Goal: Information Seeking & Learning: Learn about a topic

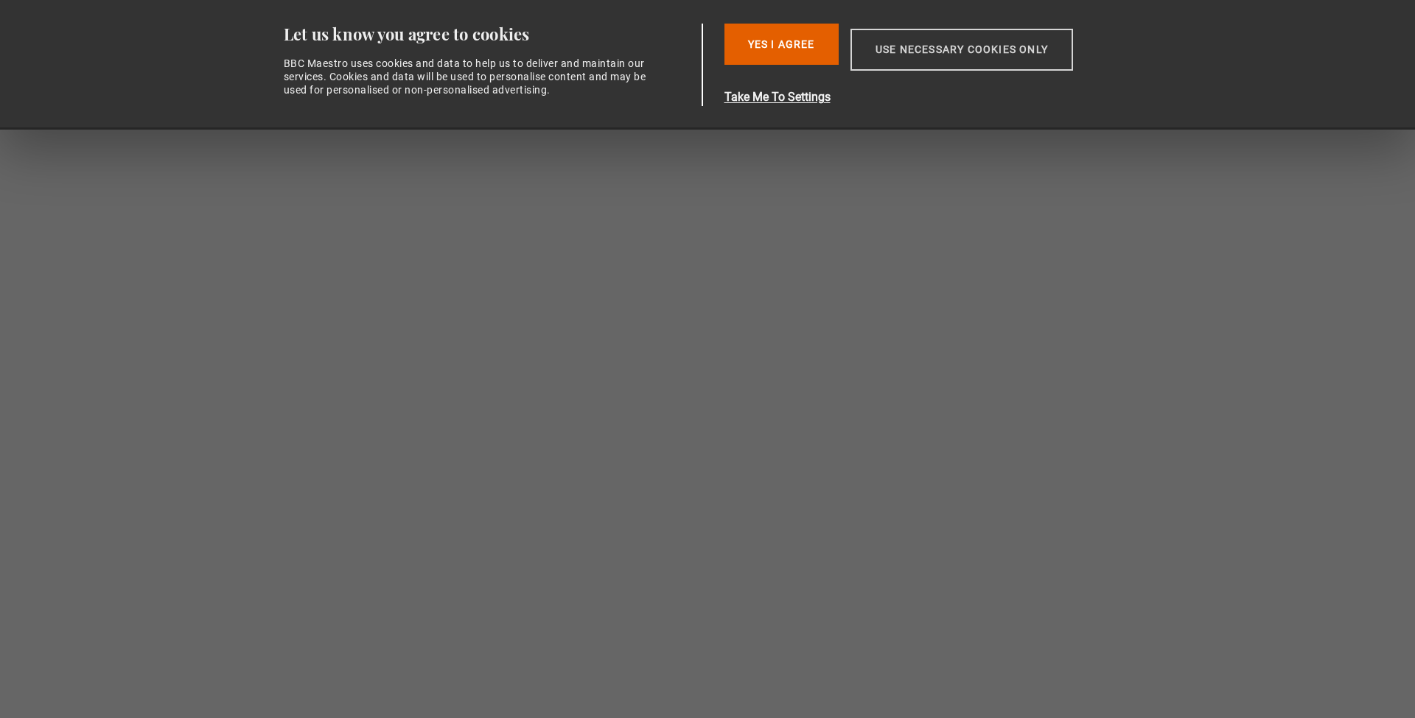
click at [931, 47] on button "Use necessary cookies only" at bounding box center [961, 50] width 223 height 42
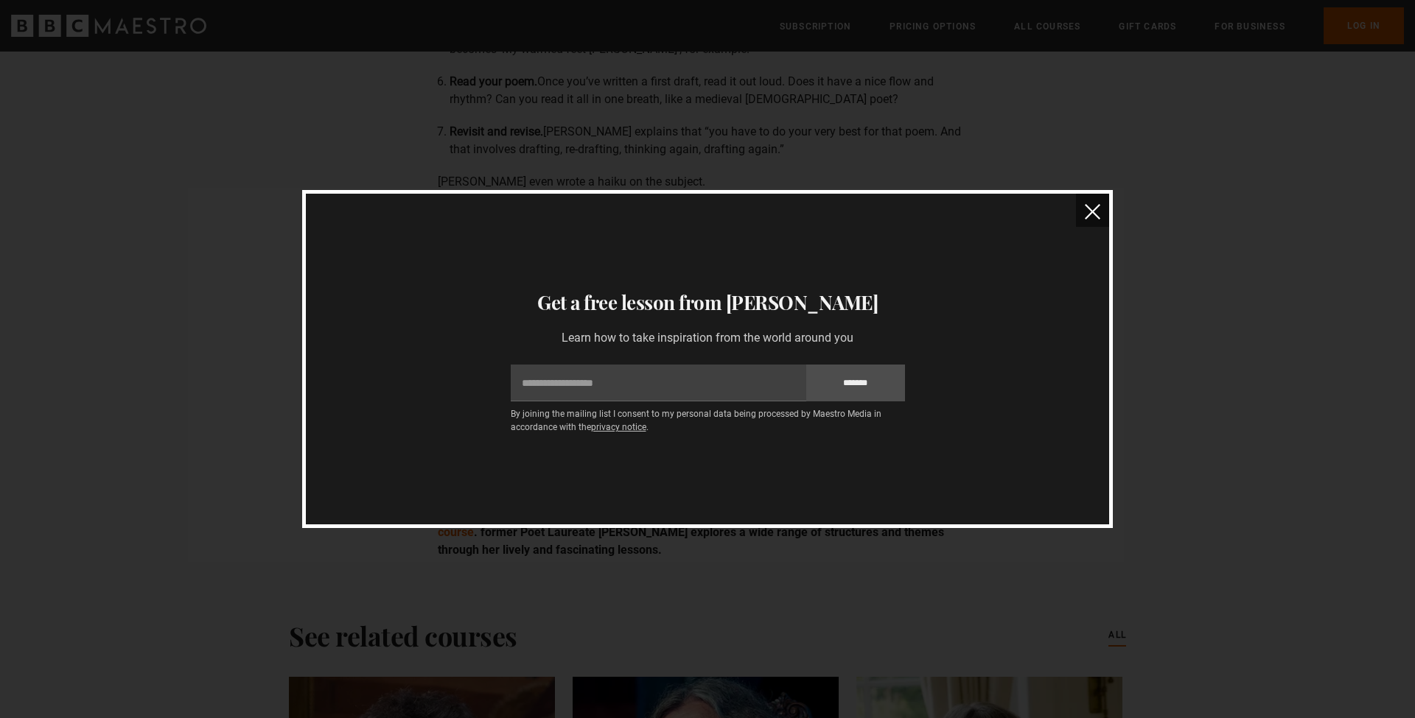
scroll to position [3104, 0]
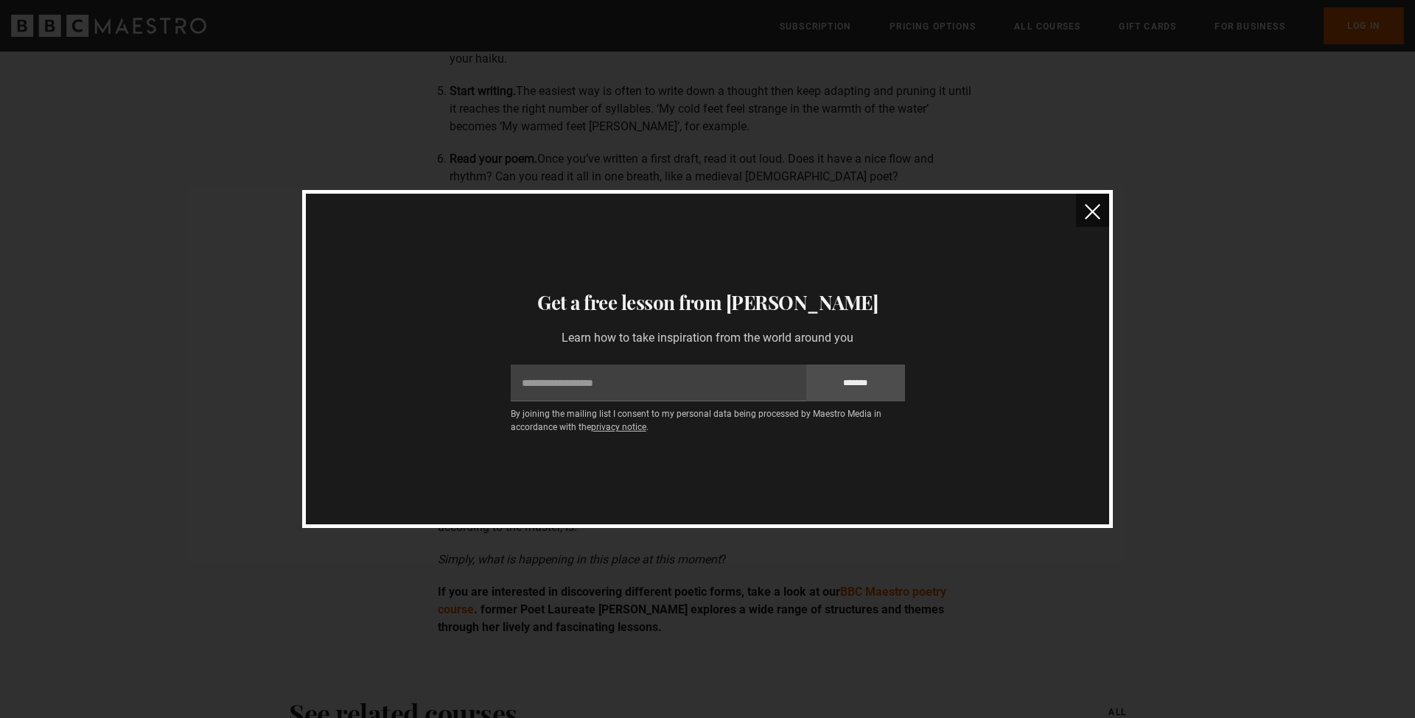
click at [1102, 211] on button "close" at bounding box center [1092, 210] width 33 height 33
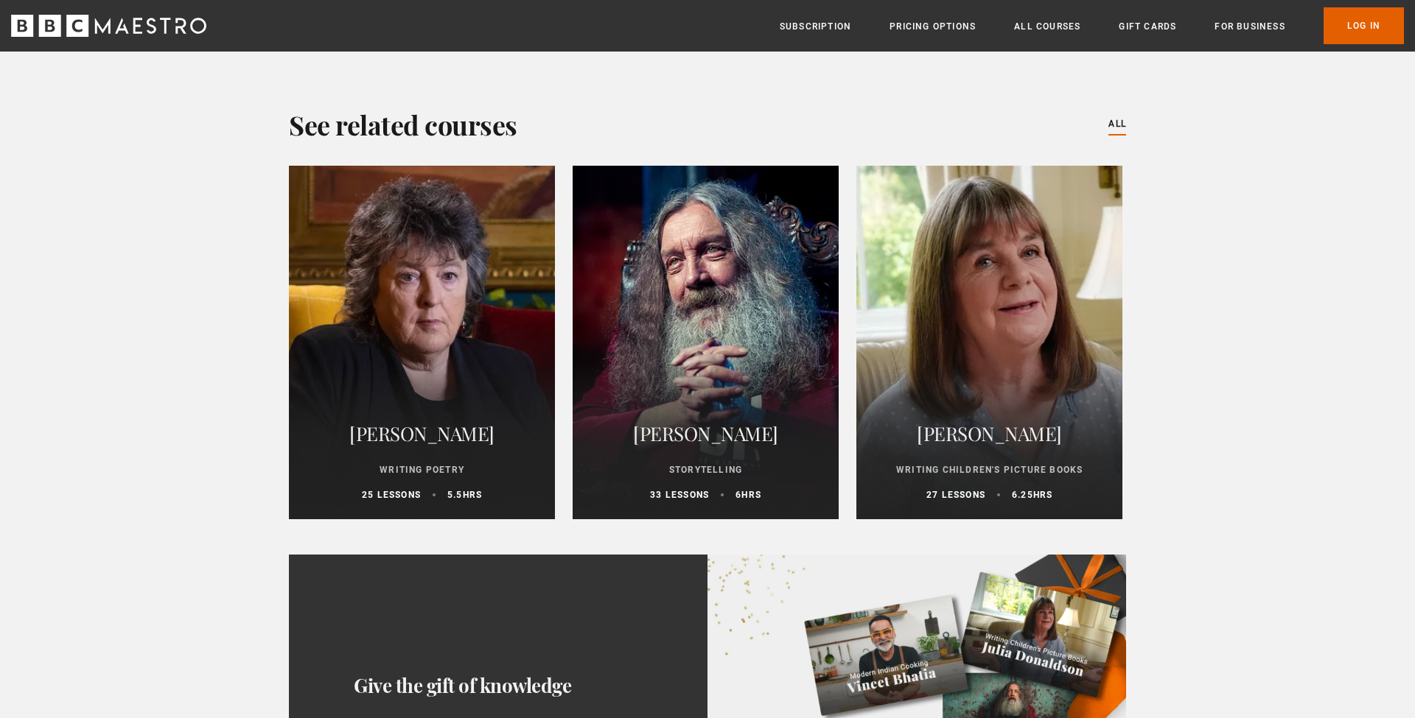
scroll to position [3511, 0]
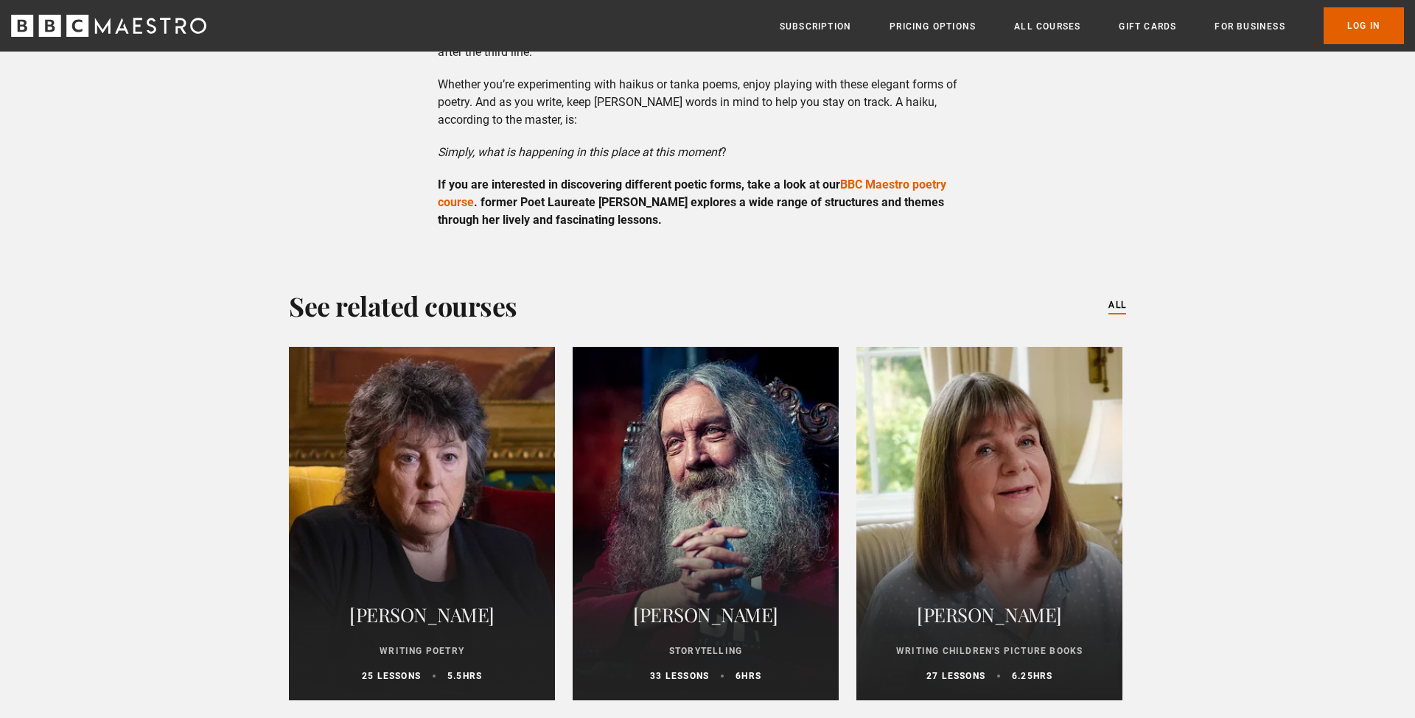
click at [1115, 306] on link "All Courses" at bounding box center [1117, 306] width 18 height 16
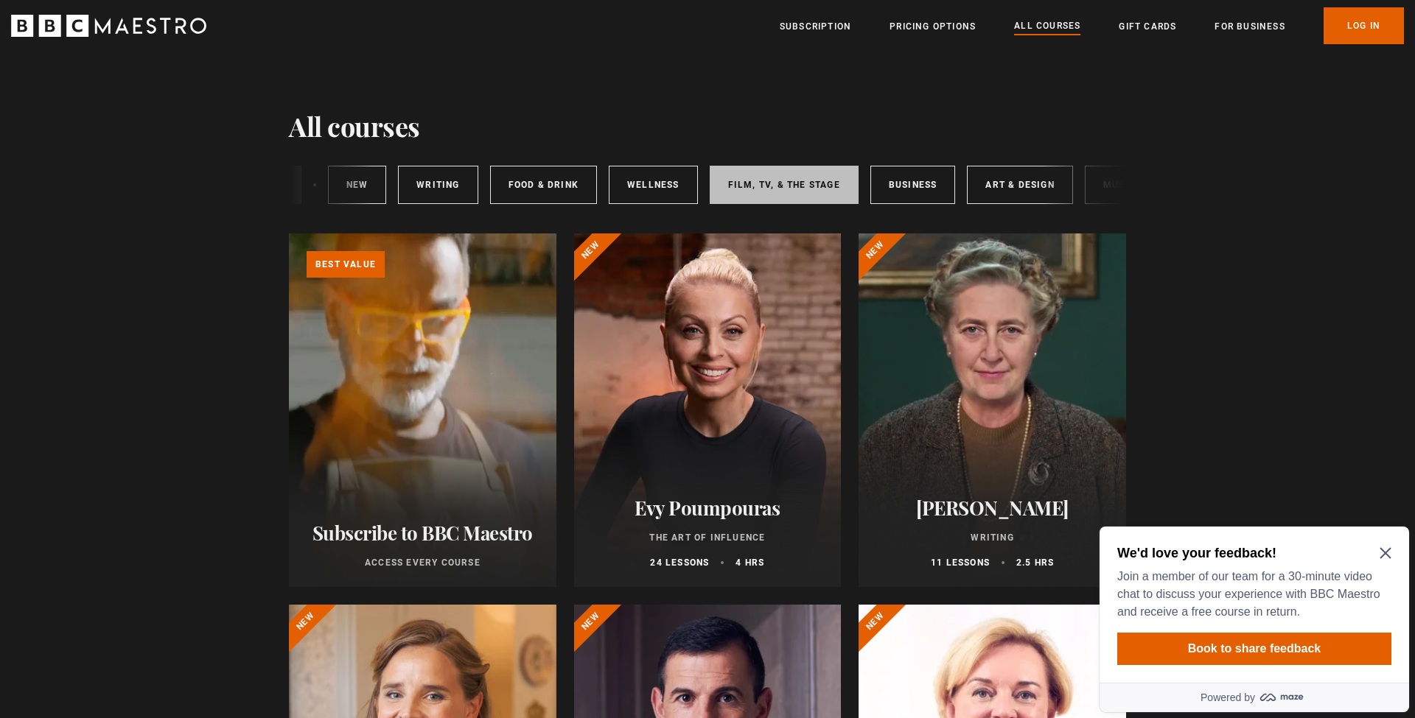
scroll to position [0, 44]
click at [763, 416] on div at bounding box center [707, 411] width 267 height 354
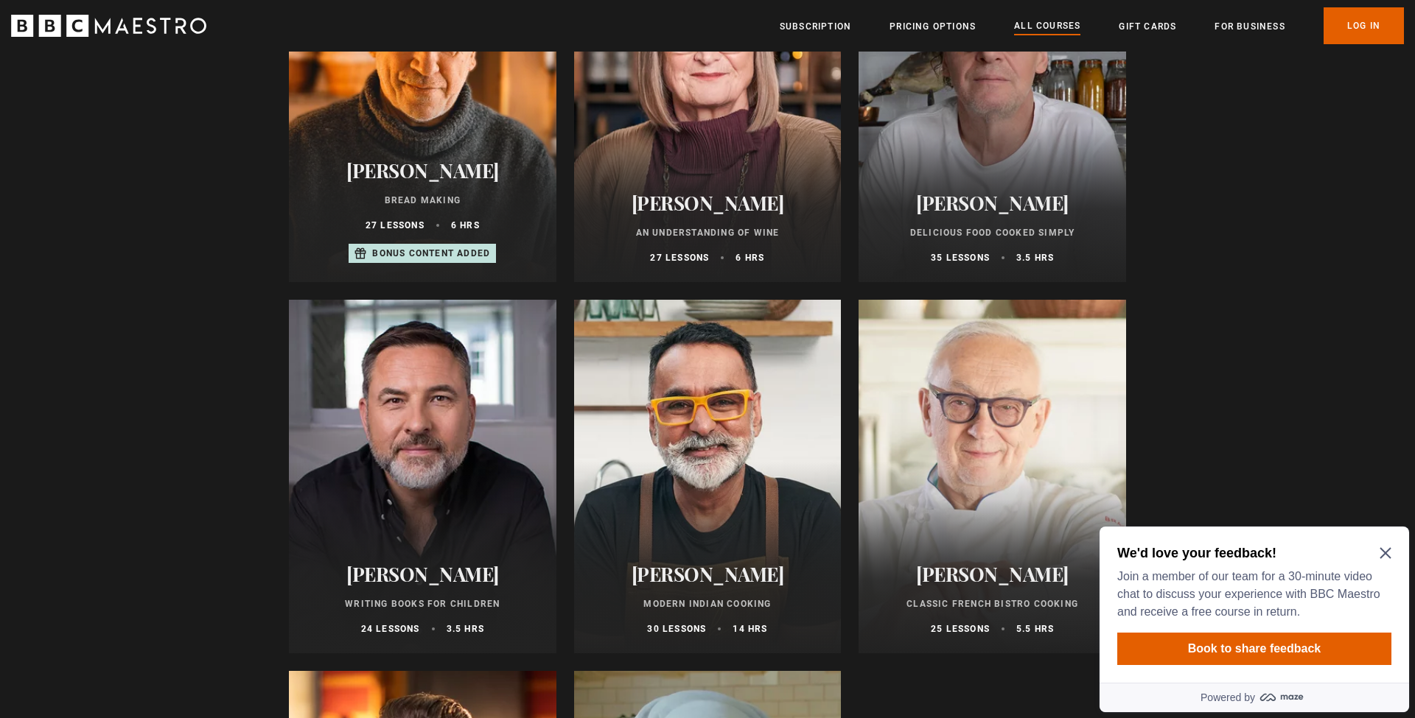
scroll to position [5449, 0]
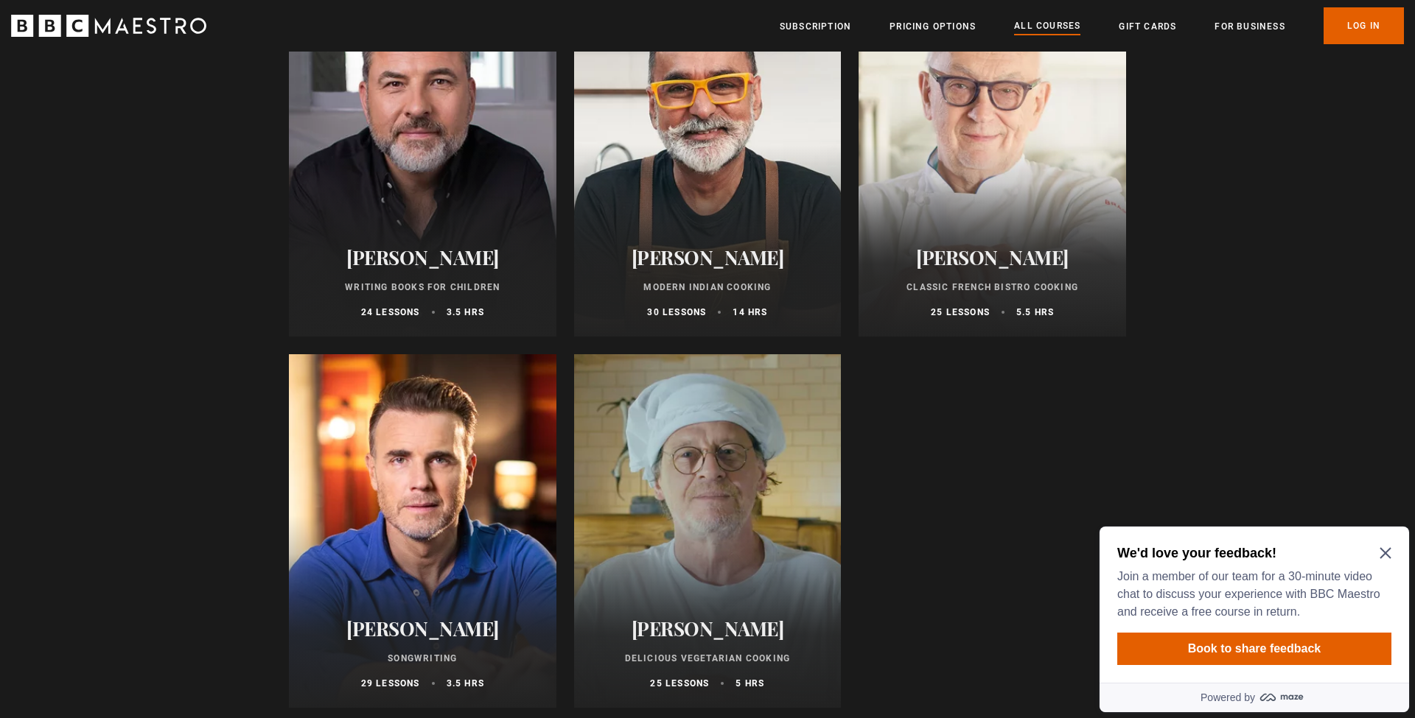
click at [434, 612] on div "Gary Barlow Songwriting 29 lessons 3.5 hrs" at bounding box center [422, 654] width 267 height 108
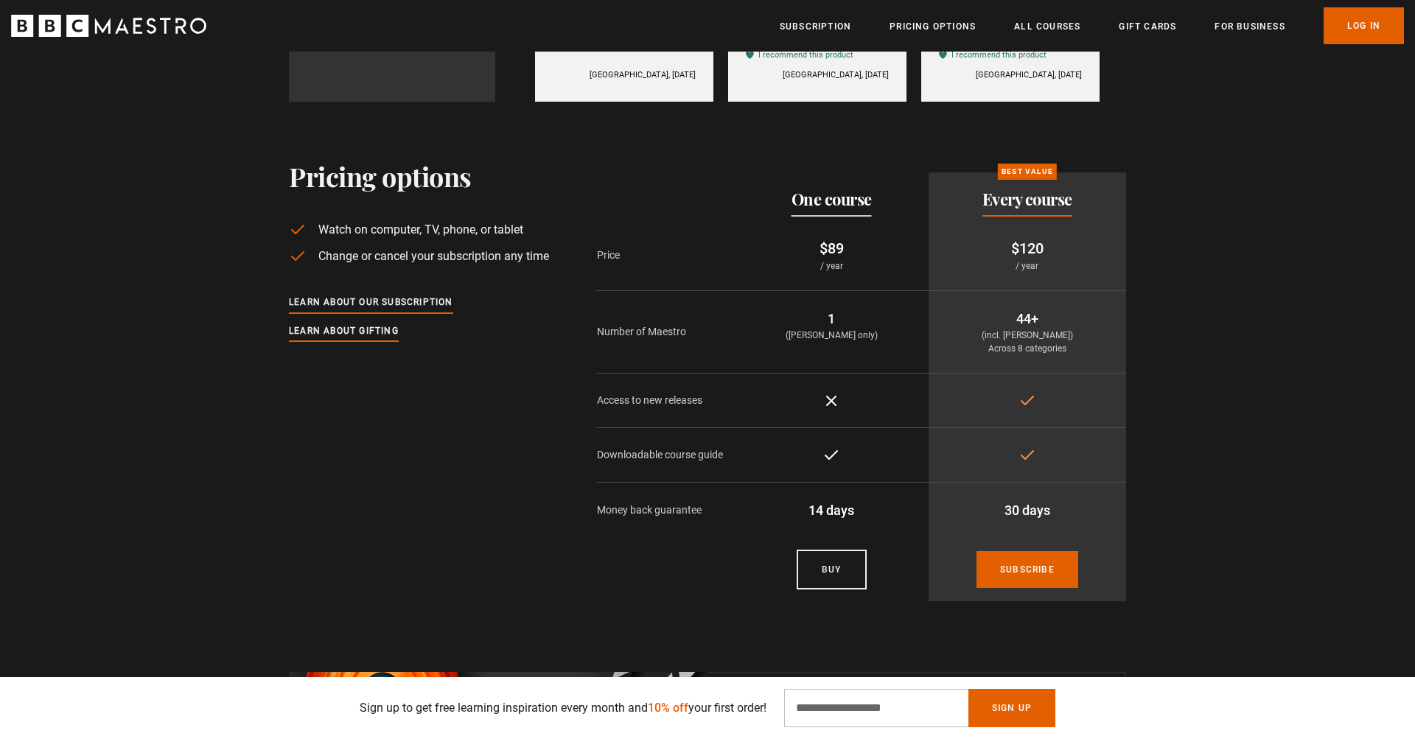
scroll to position [0, 965]
